Goal: Unclear

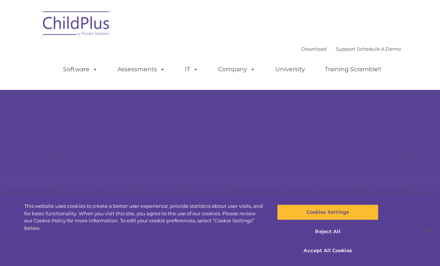
select select "MEDIUM"
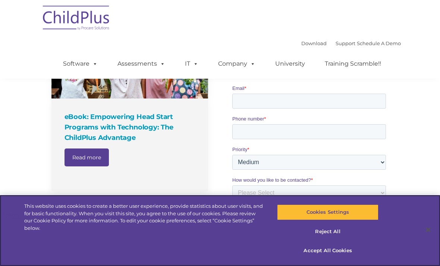
scroll to position [584, 0]
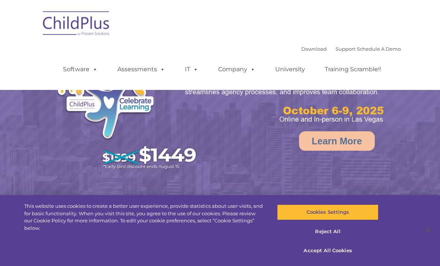
select select "MEDIUM"
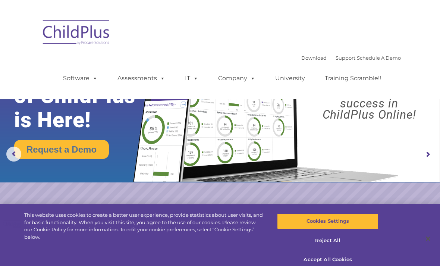
click at [85, 31] on img at bounding box center [76, 24] width 75 height 37
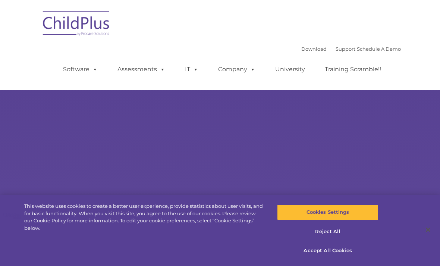
type input ""
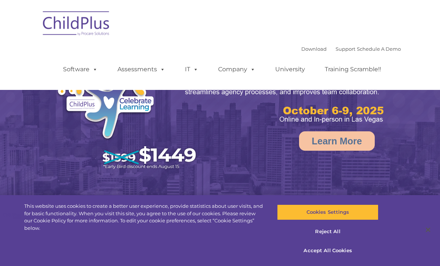
select select "MEDIUM"
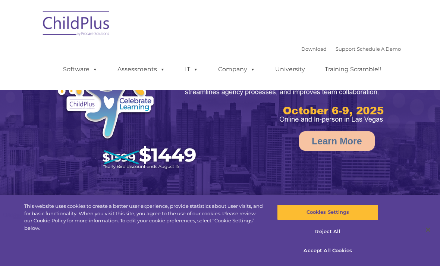
click at [86, 21] on img at bounding box center [76, 24] width 75 height 37
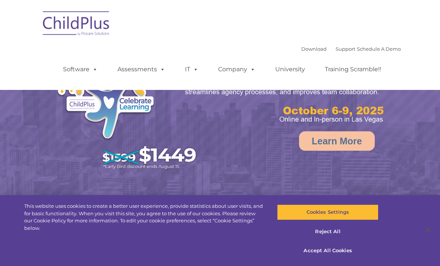
select select "MEDIUM"
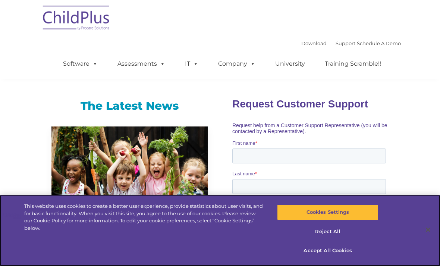
scroll to position [478, 0]
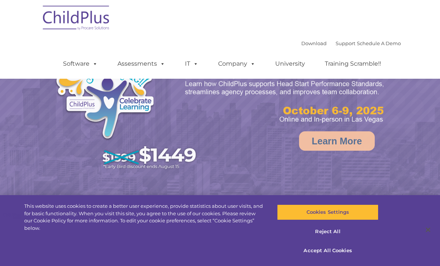
scroll to position [31, 0]
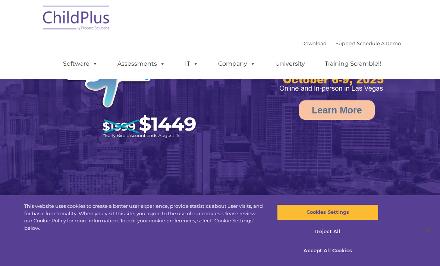
select select "MEDIUM"
